Goal: Find specific page/section: Find specific page/section

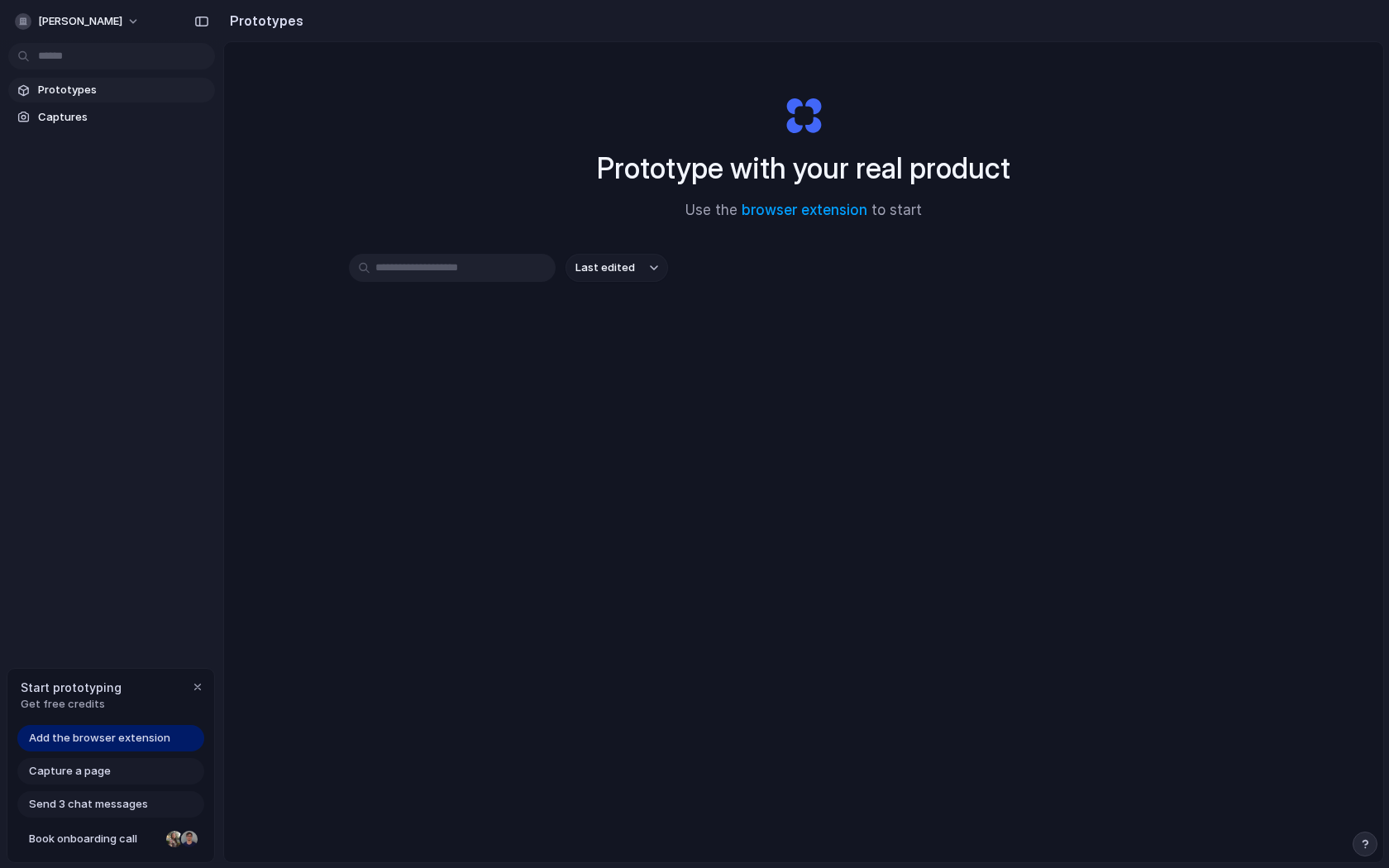
click at [642, 269] on button "Last edited" at bounding box center [616, 268] width 103 height 28
click at [415, 433] on div "Last edited Last created Alphabetical" at bounding box center [694, 434] width 1389 height 868
